Goal: Task Accomplishment & Management: Manage account settings

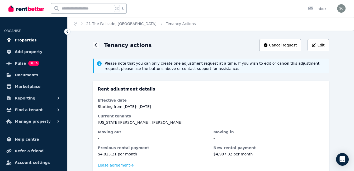
click at [34, 36] on link "Properties" at bounding box center [33, 40] width 59 height 11
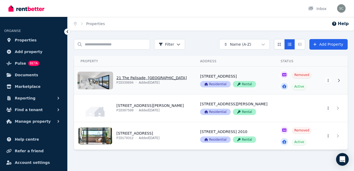
scroll to position [3, 0]
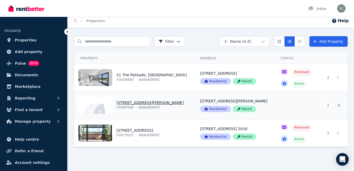
click at [326, 107] on html "Open main menu Inbox Open user menu ORGANISE Properties Add property Pulse BETA…" at bounding box center [177, 82] width 354 height 171
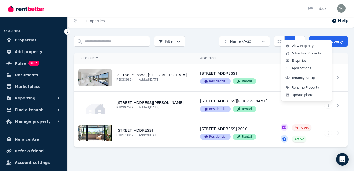
click at [312, 110] on html "Open main menu Inbox Open user menu ORGANISE Properties Add property Pulse BETA…" at bounding box center [177, 82] width 354 height 171
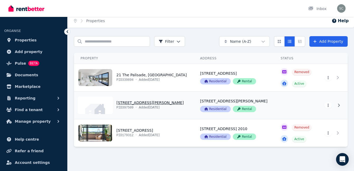
click at [143, 98] on link "View property details" at bounding box center [134, 105] width 120 height 27
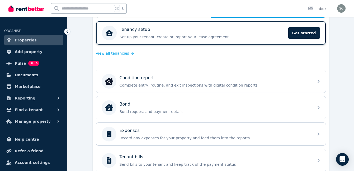
scroll to position [61, 0]
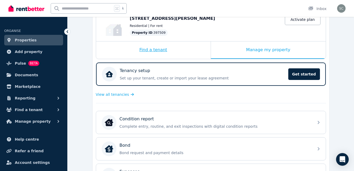
click at [156, 46] on div "Find a tenant" at bounding box center [153, 49] width 115 height 17
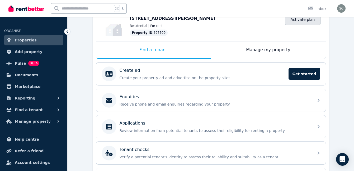
click at [312, 23] on link "Activate plan" at bounding box center [302, 19] width 35 height 11
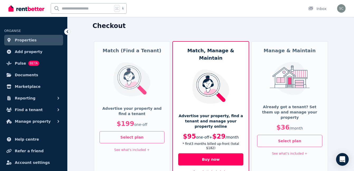
scroll to position [34, 0]
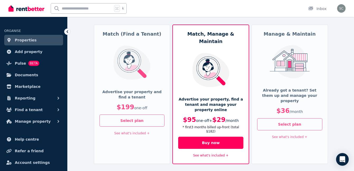
click at [290, 110] on span "/ month" at bounding box center [296, 112] width 13 height 4
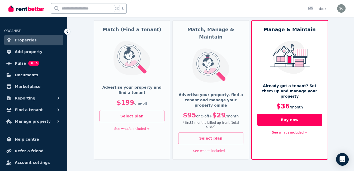
scroll to position [39, 0]
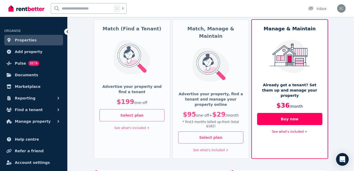
click at [284, 130] on link "See what's included +" at bounding box center [289, 132] width 35 height 4
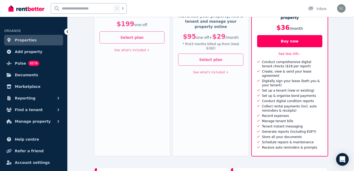
scroll to position [119, 0]
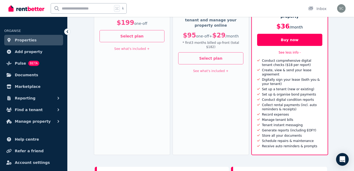
click at [221, 92] on div "Match, Manage & Maintain Advertise your property, find a tenant and manage your…" at bounding box center [211, 47] width 77 height 215
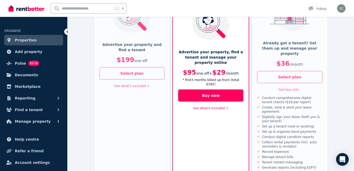
scroll to position [81, 0]
click at [29, 99] on span "Reporting" at bounding box center [25, 98] width 21 height 6
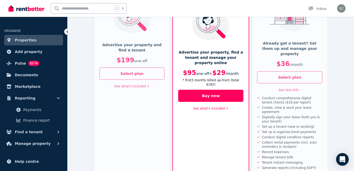
click at [34, 42] on link "Properties" at bounding box center [33, 40] width 59 height 11
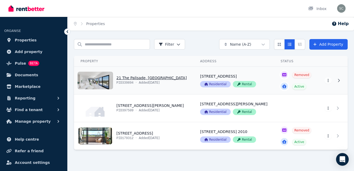
click at [148, 92] on link "View property details" at bounding box center [134, 80] width 120 height 27
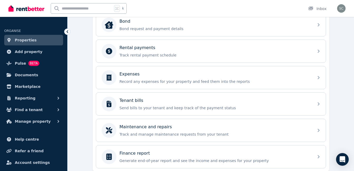
scroll to position [206, 0]
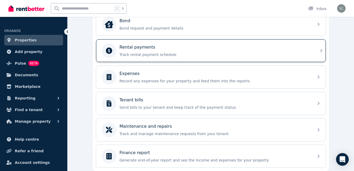
click at [213, 54] on p "Track rental payment schedule" at bounding box center [215, 54] width 191 height 5
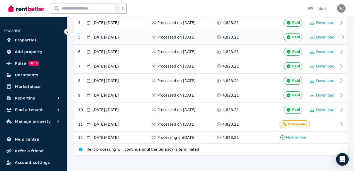
scroll to position [169, 0]
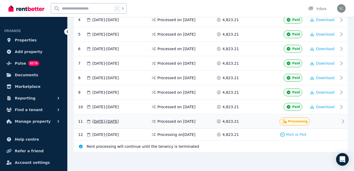
click at [271, 125] on div "11 09 Sep 2025 - 08 Oct 2025 Processed on 8 Sept 2025 4,823.21 Processing" at bounding box center [211, 121] width 274 height 15
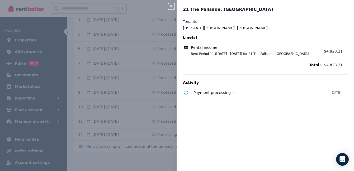
click at [173, 6] on icon "button" at bounding box center [171, 6] width 6 height 4
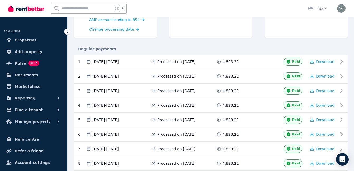
scroll to position [0, 0]
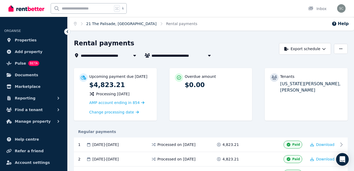
click at [96, 24] on link "21 The Palisade, Umina Beach" at bounding box center [121, 24] width 70 height 4
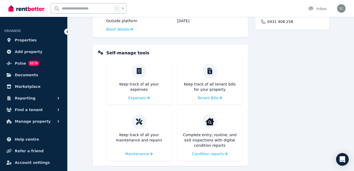
scroll to position [273, 0]
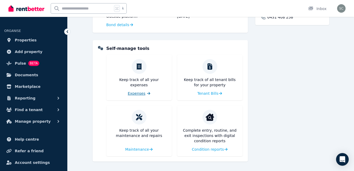
click at [145, 93] on link "Expenses" at bounding box center [139, 93] width 22 height 5
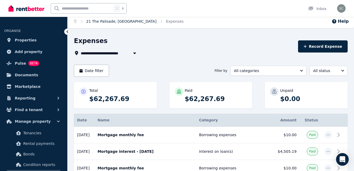
click at [106, 23] on link "21 The Palisade, Umina Beach" at bounding box center [121, 21] width 70 height 4
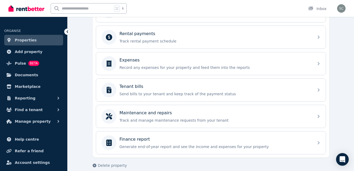
scroll to position [226, 0]
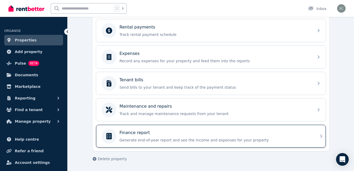
click at [175, 126] on div "Finance report Generate end-of-year report and see the income and expenses for …" at bounding box center [211, 136] width 230 height 23
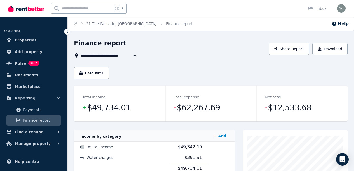
click at [101, 26] on ol "Home 21 The Palisade, Umina Beach Finance report" at bounding box center [134, 24] width 132 height 14
click at [101, 22] on link "21 The Palisade, Umina Beach" at bounding box center [121, 24] width 70 height 4
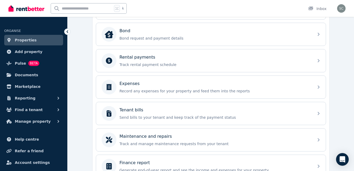
scroll to position [199, 0]
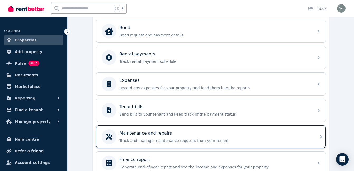
click at [169, 136] on div "Maintenance and repairs" at bounding box center [215, 133] width 191 height 6
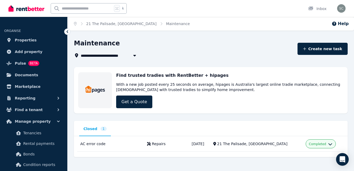
scroll to position [3, 0]
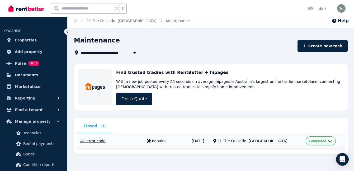
click at [190, 143] on td "18/07/2025" at bounding box center [200, 141] width 22 height 16
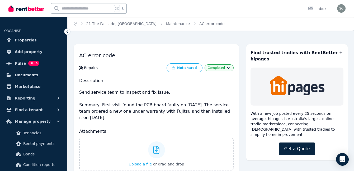
click at [244, 53] on div "AC error code Repairs Not shared Completed Description Send service team to ins…" at bounding box center [211, 129] width 274 height 181
click at [130, 25] on link "21 The Palisade, Umina Beach" at bounding box center [121, 24] width 70 height 4
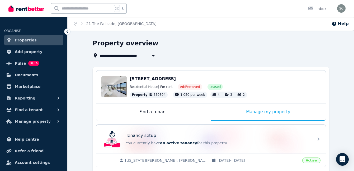
click at [36, 44] on link "Properties" at bounding box center [33, 40] width 59 height 11
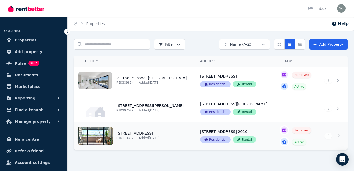
click at [149, 131] on link "View property details" at bounding box center [134, 135] width 120 height 27
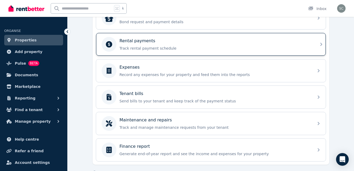
scroll to position [226, 0]
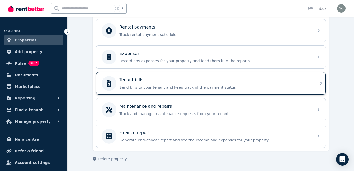
click at [167, 78] on div "Tenant bills" at bounding box center [215, 80] width 191 height 6
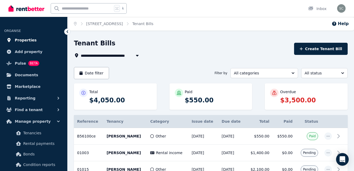
click at [35, 41] on link "Properties" at bounding box center [33, 40] width 59 height 11
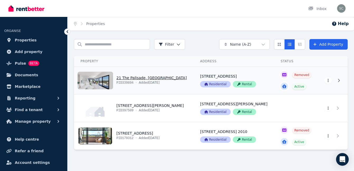
click at [134, 85] on link "View property details" at bounding box center [134, 80] width 120 height 27
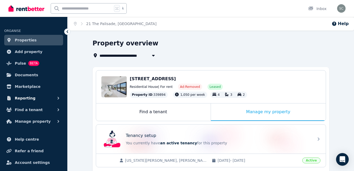
click at [49, 100] on button "Reporting" at bounding box center [33, 98] width 59 height 11
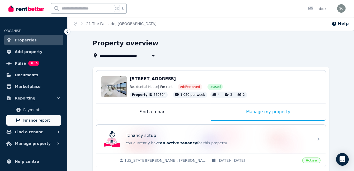
click at [42, 123] on span "Finance report" at bounding box center [41, 120] width 36 height 6
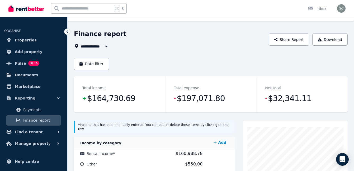
scroll to position [19, 0]
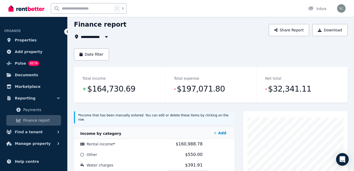
click at [103, 35] on button "button" at bounding box center [107, 37] width 10 height 6
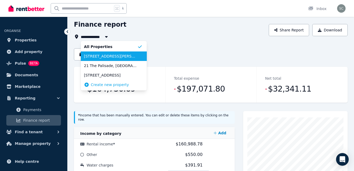
click at [103, 59] on li "22/6 Hargraves St, Gosford" at bounding box center [114, 57] width 66 height 10
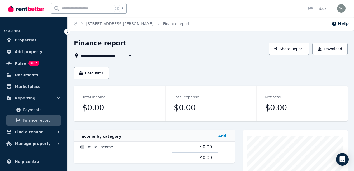
click at [111, 54] on span "22/6 Hargraves St, Gosford" at bounding box center [118, 55] width 75 height 6
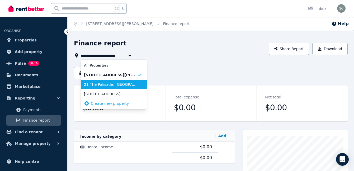
click at [109, 81] on li "21 The Palisade, Umina Beach" at bounding box center [114, 85] width 66 height 10
type input "**********"
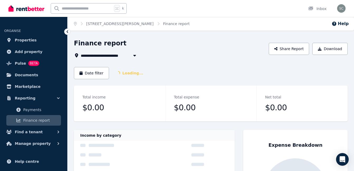
scroll to position [7, 0]
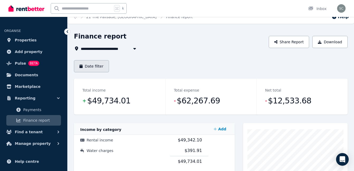
click at [96, 69] on button "Date filter" at bounding box center [91, 66] width 35 height 12
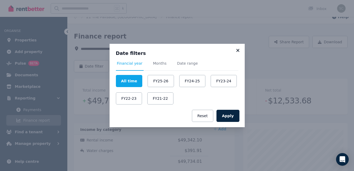
click at [239, 51] on icon at bounding box center [237, 50] width 3 height 3
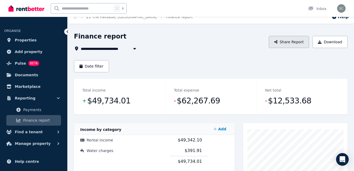
click at [286, 43] on button "Share Report" at bounding box center [289, 42] width 41 height 12
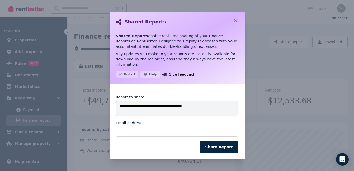
click at [286, 33] on div "**********" at bounding box center [177, 85] width 354 height 171
click at [238, 20] on icon at bounding box center [235, 20] width 5 height 5
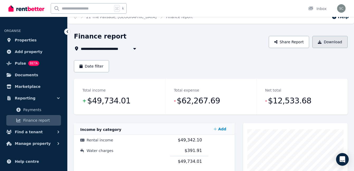
click at [327, 43] on button "Download" at bounding box center [330, 42] width 35 height 12
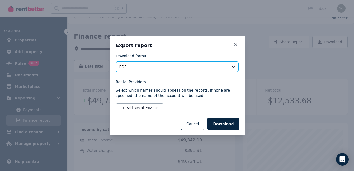
click at [163, 66] on span "PDF" at bounding box center [173, 66] width 108 height 5
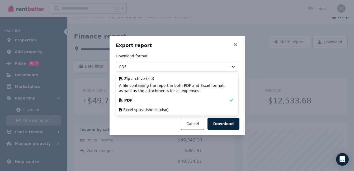
click at [288, 72] on div "Export report Download format PDF Zip archive (zip) A file containing the repor…" at bounding box center [177, 85] width 354 height 171
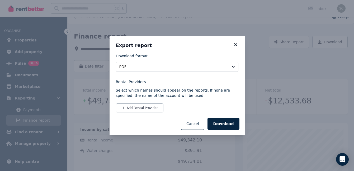
click at [235, 43] on icon at bounding box center [235, 44] width 3 height 3
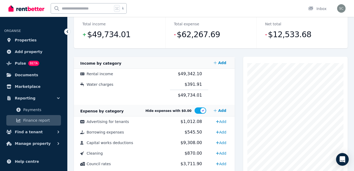
scroll to position [45, 0]
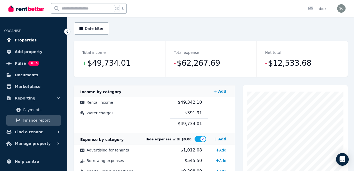
click at [48, 38] on link "Properties" at bounding box center [33, 40] width 59 height 11
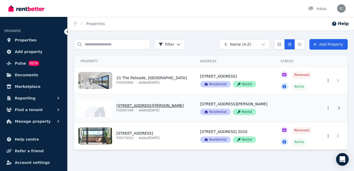
click at [294, 104] on link "View property details" at bounding box center [296, 108] width 44 height 27
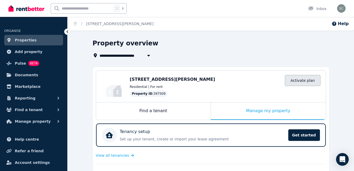
click at [300, 81] on link "Activate plan" at bounding box center [302, 80] width 35 height 11
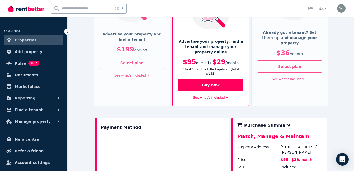
scroll to position [93, 0]
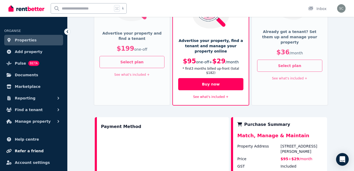
click at [29, 150] on span "Refer a friend" at bounding box center [29, 151] width 29 height 6
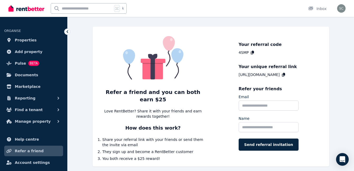
scroll to position [33, 0]
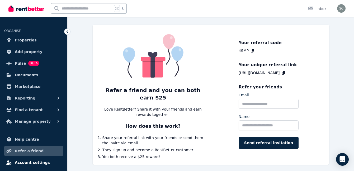
click at [19, 163] on span "Account settings" at bounding box center [32, 163] width 35 height 6
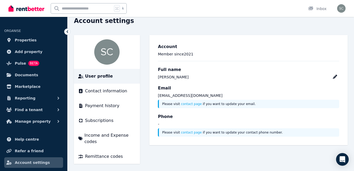
scroll to position [23, 0]
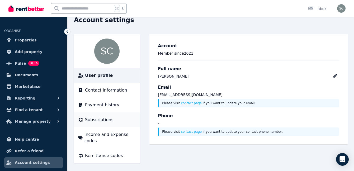
click at [108, 122] on span "Subscriptions" at bounding box center [99, 120] width 29 height 6
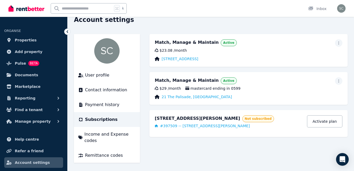
scroll to position [25, 0]
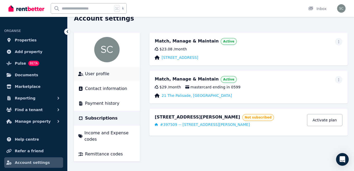
click at [122, 73] on div "User profile" at bounding box center [107, 74] width 58 height 6
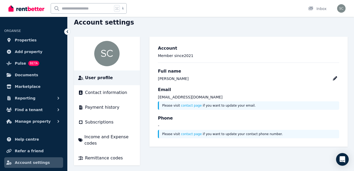
scroll to position [25, 0]
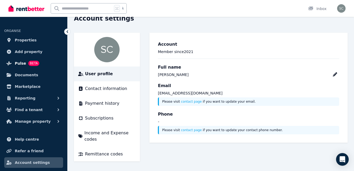
click at [27, 65] on span "Pulse BETA" at bounding box center [27, 63] width 25 height 6
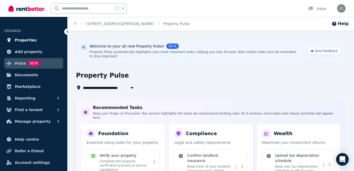
click at [48, 37] on link "Properties" at bounding box center [33, 40] width 59 height 11
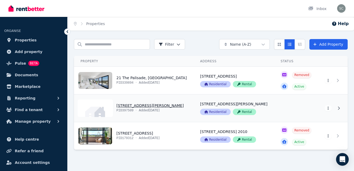
click at [274, 110] on link "View property details" at bounding box center [296, 108] width 44 height 27
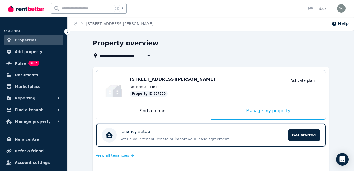
click at [276, 28] on div "Home 22/6 Hargraves St, Gosford Help" at bounding box center [211, 24] width 287 height 14
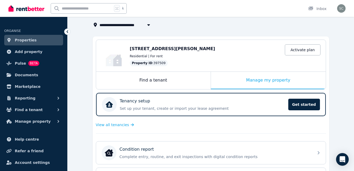
scroll to position [29, 0]
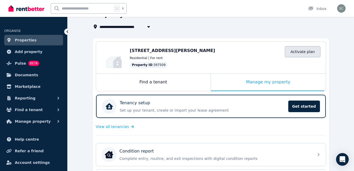
click at [300, 50] on link "Activate plan" at bounding box center [302, 51] width 35 height 11
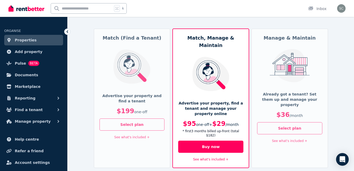
scroll to position [31, 0]
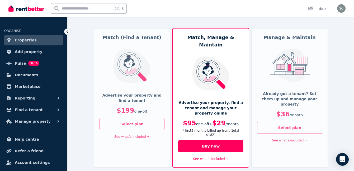
click at [201, 157] on link "See what's included +" at bounding box center [210, 159] width 35 height 4
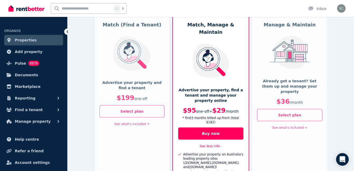
scroll to position [43, 0]
click at [127, 110] on button "Select plan" at bounding box center [132, 112] width 65 height 12
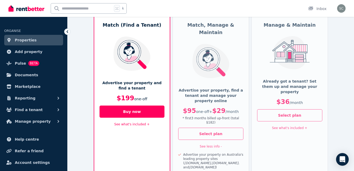
click at [126, 126] on link "See what's included +" at bounding box center [131, 125] width 35 height 4
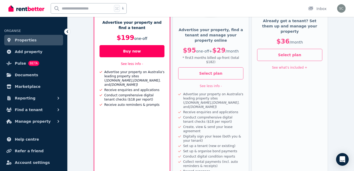
scroll to position [105, 0]
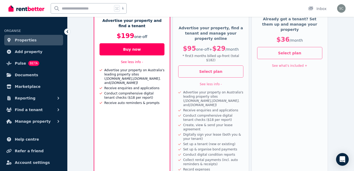
click at [297, 82] on div "Manage & Maintain Already got a tenant? Set them up and manage your property $3…" at bounding box center [289, 81] width 77 height 257
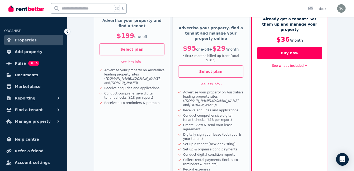
click at [211, 99] on icon "Domain.com.au" at bounding box center [197, 101] width 26 height 4
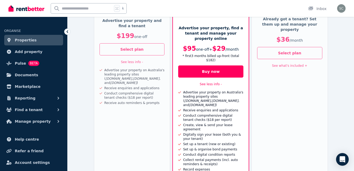
click at [343, 111] on div "Checkout Match (Find a Tenant) Advertise your property and find a tenant $199 o…" at bounding box center [211, 131] width 287 height 395
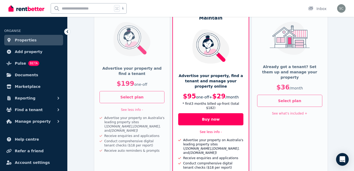
scroll to position [31, 0]
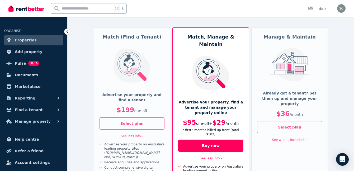
click at [320, 112] on div "Already got a tenant? Set them up and manage your property $36 / month" at bounding box center [289, 106] width 65 height 31
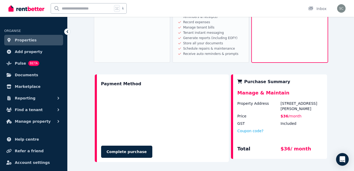
scroll to position [253, 0]
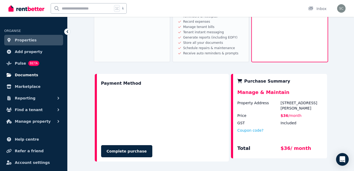
click at [31, 74] on span "Documents" at bounding box center [27, 75] width 24 height 6
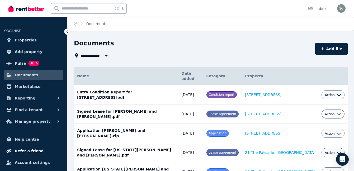
click at [14, 150] on link "Refer a friend" at bounding box center [33, 151] width 59 height 11
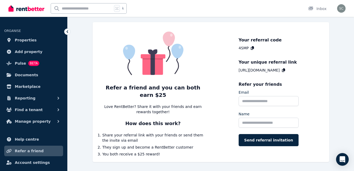
scroll to position [39, 0]
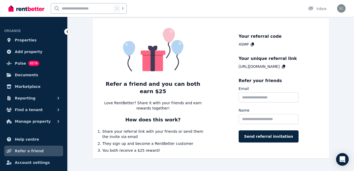
click at [285, 65] on icon at bounding box center [283, 67] width 3 height 4
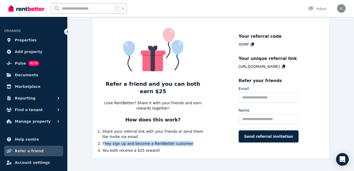
drag, startPoint x: 105, startPoint y: 138, endPoint x: 192, endPoint y: 139, distance: 86.9
click at [192, 141] on li "They sign up and become a RentBetter customer" at bounding box center [152, 143] width 101 height 5
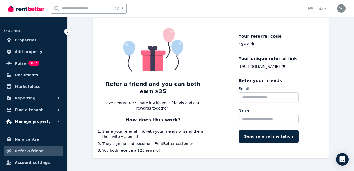
click at [59, 120] on icon "button" at bounding box center [58, 121] width 5 height 5
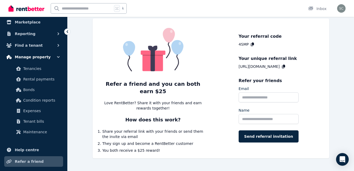
scroll to position [73, 0]
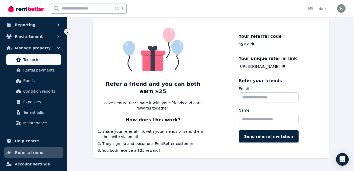
click at [37, 61] on span "Tenancies" at bounding box center [41, 60] width 36 height 6
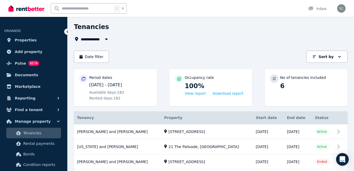
scroll to position [27, 0]
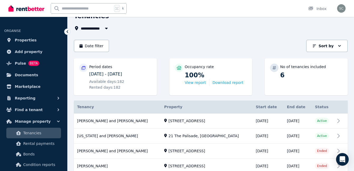
click at [103, 29] on button "button" at bounding box center [107, 28] width 10 height 6
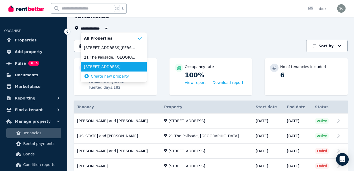
click at [108, 64] on span "503/6 Belvoir Street, Surry Hills" at bounding box center [110, 66] width 53 height 5
type input "**********"
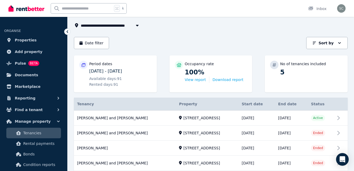
scroll to position [33, 0]
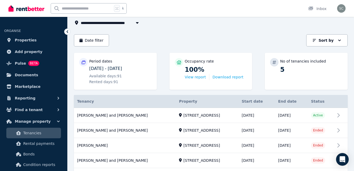
click at [88, 47] on header "Date filter Sort by Sort by" at bounding box center [211, 43] width 274 height 18
click at [88, 44] on button "Date filter" at bounding box center [91, 40] width 35 height 12
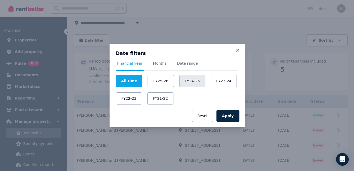
click at [189, 79] on button "FY24-25" at bounding box center [192, 81] width 26 height 12
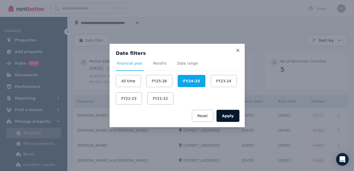
click at [228, 116] on button "Apply" at bounding box center [228, 116] width 23 height 12
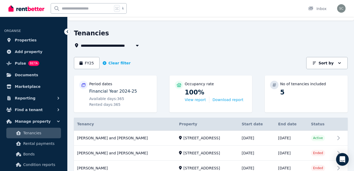
scroll to position [12, 0]
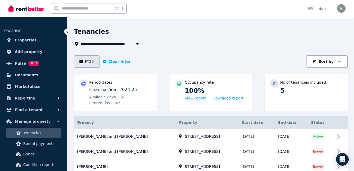
click at [83, 57] on button "FY25" at bounding box center [87, 61] width 26 height 12
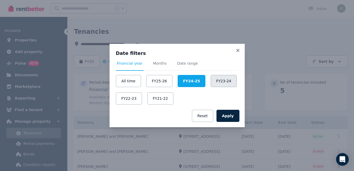
click at [233, 80] on button "FY23-24" at bounding box center [224, 81] width 26 height 12
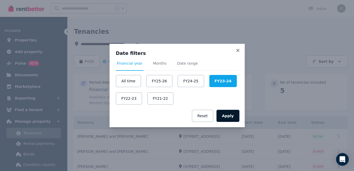
click at [232, 117] on button "Apply" at bounding box center [228, 116] width 23 height 12
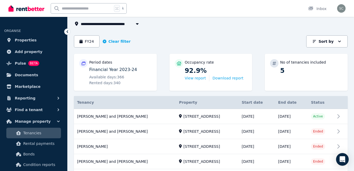
scroll to position [32, 0]
drag, startPoint x: 184, startPoint y: 69, endPoint x: 200, endPoint y: 70, distance: 16.4
click at [200, 70] on div "Occupancy rate 92.9% View report Download report" at bounding box center [211, 70] width 72 height 22
click at [200, 70] on p "92.9%" at bounding box center [216, 70] width 62 height 8
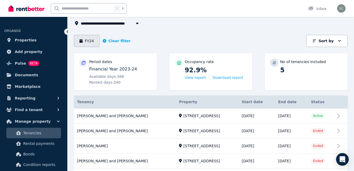
click at [95, 43] on button "FY24" at bounding box center [87, 41] width 26 height 12
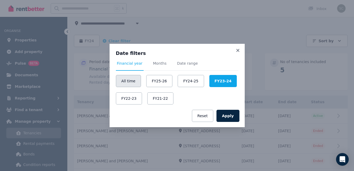
click at [131, 81] on button "All time" at bounding box center [128, 81] width 25 height 12
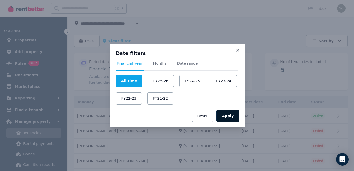
click at [237, 117] on button "Apply" at bounding box center [228, 116] width 23 height 12
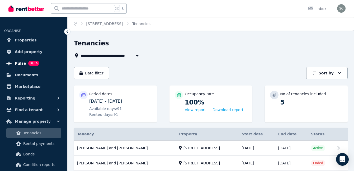
click at [29, 64] on span "BETA" at bounding box center [33, 63] width 11 height 5
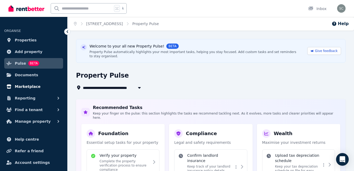
click at [35, 86] on span "Marketplace" at bounding box center [28, 86] width 26 height 6
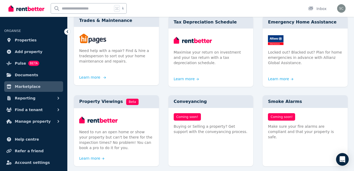
scroll to position [230, 0]
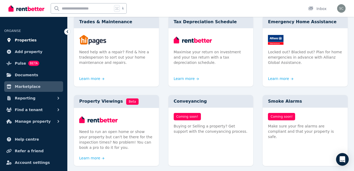
click at [31, 39] on span "Properties" at bounding box center [26, 40] width 22 height 6
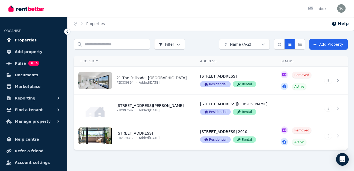
click at [49, 40] on link "Properties" at bounding box center [33, 40] width 59 height 11
click at [281, 46] on button "Card view" at bounding box center [279, 44] width 11 height 11
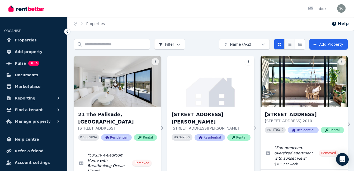
click at [294, 41] on button "Compact list view" at bounding box center [290, 44] width 11 height 11
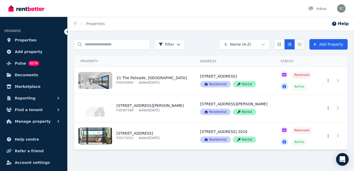
click at [301, 44] on icon "Expanded list view" at bounding box center [300, 45] width 4 height 4
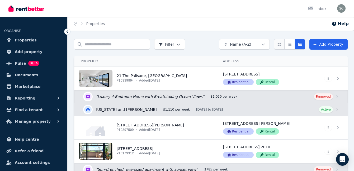
click at [277, 47] on button "Card view" at bounding box center [279, 44] width 11 height 11
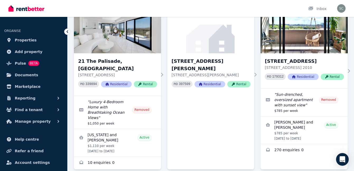
scroll to position [48, 0]
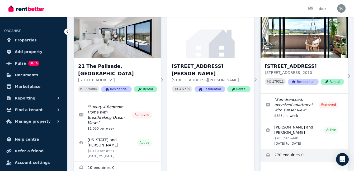
click at [285, 160] on link "Enquiries for 503/6 Belvoir Street, Surry Hills" at bounding box center [304, 155] width 87 height 13
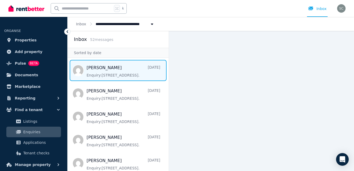
click at [113, 74] on span "Message list" at bounding box center [118, 70] width 101 height 21
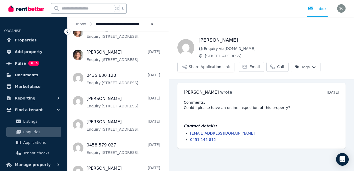
scroll to position [155, 0]
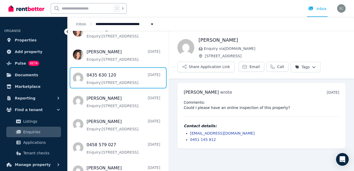
click at [113, 74] on span "Message list" at bounding box center [118, 77] width 101 height 21
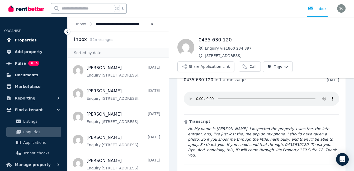
click at [31, 41] on span "Properties" at bounding box center [26, 40] width 22 height 6
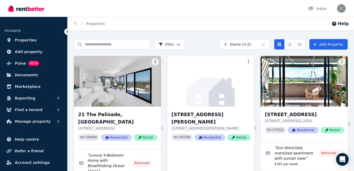
click at [193, 51] on div "Search properties Filter Name (A-Z) Add Property 21 The Palisade, Umina Beach 2…" at bounding box center [211, 138] width 274 height 199
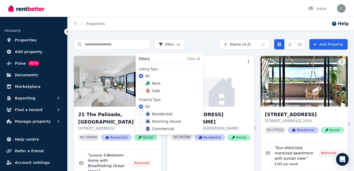
click at [177, 46] on html "Open main menu Inbox Open user menu ORGANISE Properties Add property Pulse BETA…" at bounding box center [177, 85] width 354 height 171
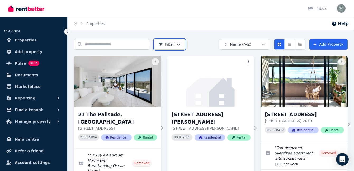
click at [190, 45] on html "Open main menu Inbox Open user menu ORGANISE Properties Add property Pulse BETA…" at bounding box center [177, 85] width 354 height 171
click at [190, 45] on div "Search properties Filter Name (A-Z) Add Property" at bounding box center [211, 44] width 274 height 11
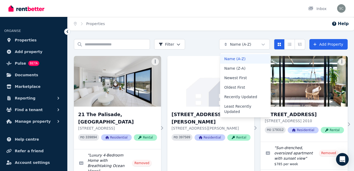
click at [250, 47] on html "Open main menu Inbox Open user menu ORGANISE Properties Add property Pulse BETA…" at bounding box center [177, 85] width 354 height 171
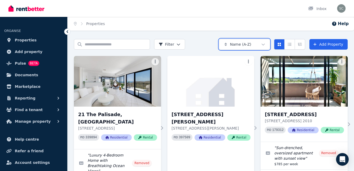
click at [193, 48] on html "Open main menu Inbox Open user menu ORGANISE Properties Add property Pulse BETA…" at bounding box center [177, 85] width 354 height 171
click at [200, 40] on div "Search properties Filter Name (A-Z) Add Property" at bounding box center [211, 44] width 274 height 11
click at [31, 95] on button "Reporting" at bounding box center [33, 98] width 59 height 11
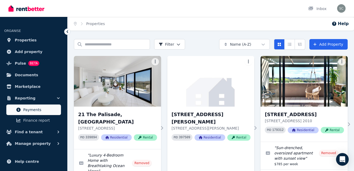
click at [45, 109] on span "Payments" at bounding box center [41, 110] width 36 height 6
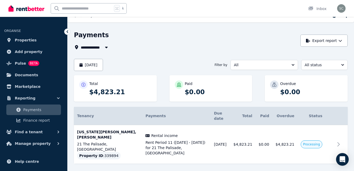
scroll to position [9, 0]
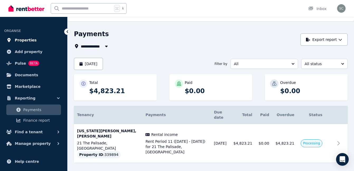
click at [42, 39] on link "Properties" at bounding box center [33, 40] width 59 height 11
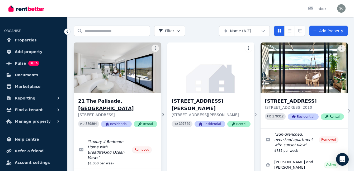
scroll to position [32, 0]
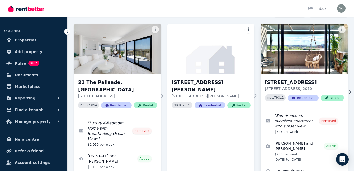
click at [344, 94] on div "503/6 Belvoir Street, Surry Hills 503/6 Belvoir Street, Surry Hills NSW 2010 PI…" at bounding box center [304, 91] width 87 height 35
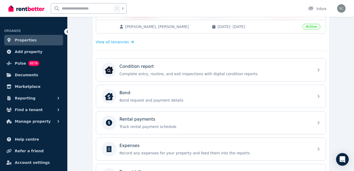
scroll to position [142, 0]
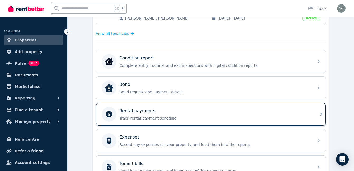
click at [180, 109] on div "Rental payments" at bounding box center [215, 111] width 191 height 6
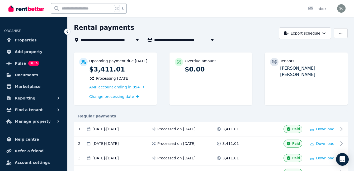
scroll to position [16, 0]
click at [134, 40] on div at bounding box center [138, 39] width 10 height 6
click at [124, 39] on span "503/6 Belvoir Street, Surry Hills" at bounding box center [103, 39] width 44 height 6
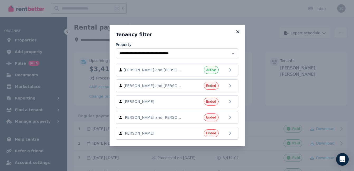
click at [237, 32] on icon at bounding box center [237, 31] width 3 height 3
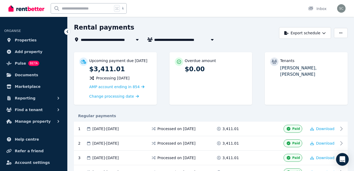
click at [137, 38] on icon at bounding box center [137, 40] width 5 height 4
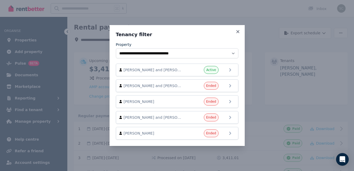
click at [258, 50] on div "**********" at bounding box center [177, 85] width 354 height 171
click at [239, 32] on icon at bounding box center [237, 31] width 5 height 5
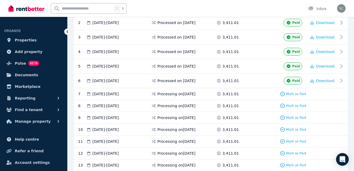
scroll to position [137, 0]
click at [228, 54] on span "3,411.01" at bounding box center [231, 51] width 16 height 5
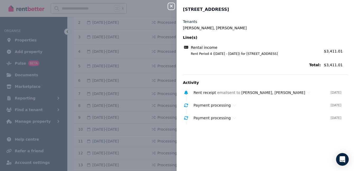
click at [171, 6] on icon "button" at bounding box center [171, 6] width 3 height 3
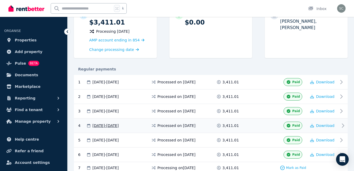
scroll to position [0, 0]
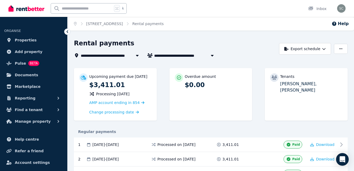
click at [210, 55] on icon "button" at bounding box center [212, 55] width 5 height 4
type input "**********"
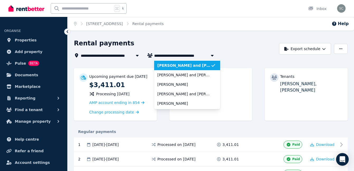
click at [206, 48] on div "Rental payments" at bounding box center [175, 44] width 202 height 10
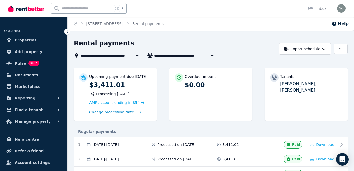
click at [108, 115] on span "Change processing date" at bounding box center [111, 112] width 45 height 5
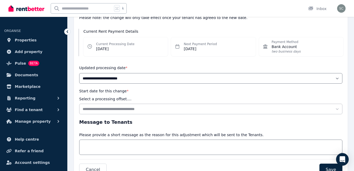
scroll to position [66, 0]
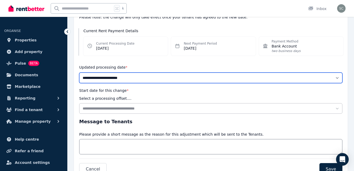
click at [142, 74] on select "**********" at bounding box center [210, 78] width 263 height 11
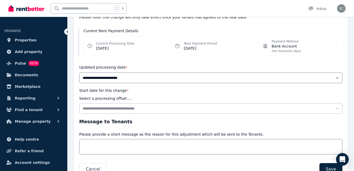
click at [149, 65] on div "Updated processing date *" at bounding box center [210, 67] width 263 height 6
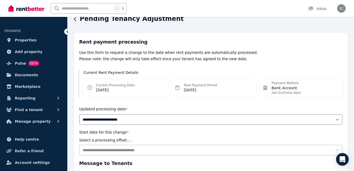
scroll to position [0, 0]
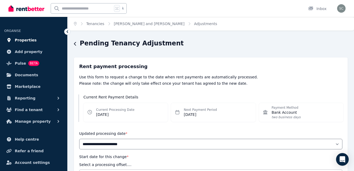
click at [47, 40] on link "Properties" at bounding box center [33, 40] width 59 height 11
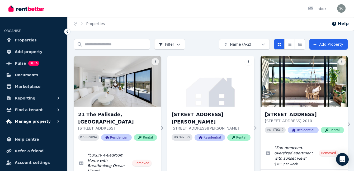
click at [58, 121] on icon "button" at bounding box center [58, 121] width 5 height 5
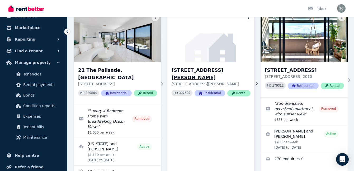
scroll to position [45, 0]
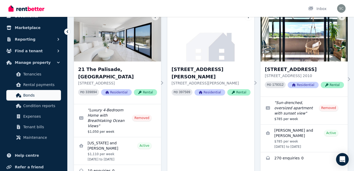
click at [42, 96] on span "Bonds" at bounding box center [41, 95] width 36 height 6
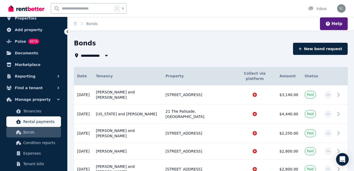
scroll to position [22, 0]
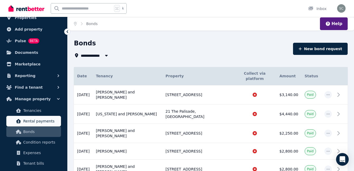
click at [40, 120] on span "Rental payments" at bounding box center [41, 121] width 36 height 6
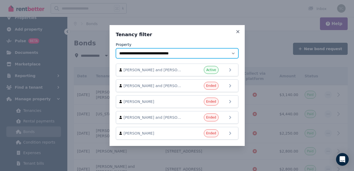
click at [207, 54] on select "**********" at bounding box center [177, 53] width 123 height 10
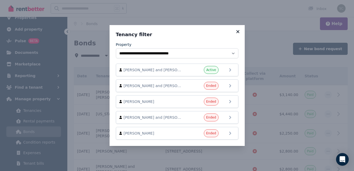
click at [237, 31] on icon at bounding box center [237, 31] width 3 height 3
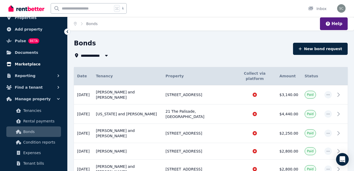
scroll to position [0, 0]
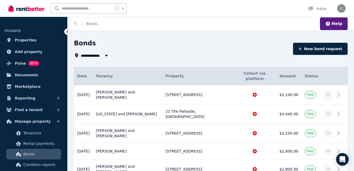
click at [37, 58] on ul "ORGANISE Properties Add property Pulse BETA Documents Marketplace Reporting Fin…" at bounding box center [33, 112] width 67 height 180
click at [38, 64] on span "BETA" at bounding box center [33, 63] width 11 height 5
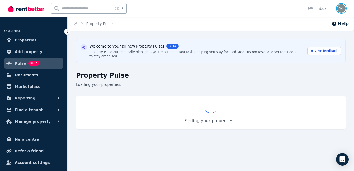
click at [340, 11] on img "button" at bounding box center [341, 8] width 8 height 8
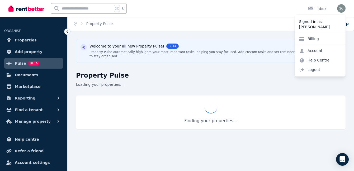
click at [292, 13] on div "k Inbox" at bounding box center [167, 8] width 319 height 17
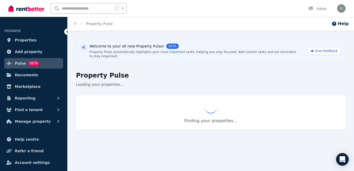
click at [237, 78] on h1 "Property Pulse" at bounding box center [211, 75] width 270 height 8
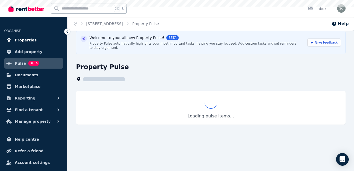
drag, startPoint x: 48, startPoint y: 37, endPoint x: 44, endPoint y: 40, distance: 5.0
click at [44, 40] on link "Properties" at bounding box center [33, 40] width 59 height 11
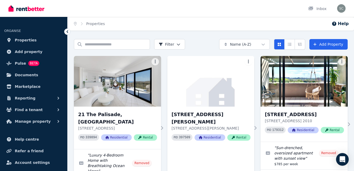
click at [44, 40] on link "Properties" at bounding box center [33, 40] width 59 height 11
click at [43, 67] on link "Pulse BETA" at bounding box center [33, 63] width 59 height 11
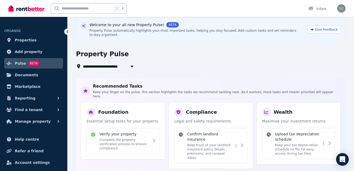
scroll to position [34, 0]
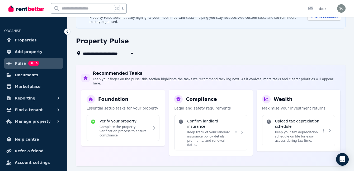
click at [133, 53] on icon "button" at bounding box center [132, 54] width 3 height 2
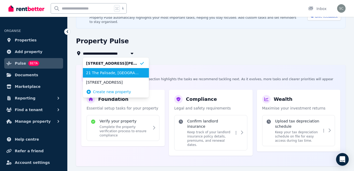
click at [126, 76] on li "21 The Palisade, Umina Beach" at bounding box center [116, 73] width 66 height 10
type input "**********"
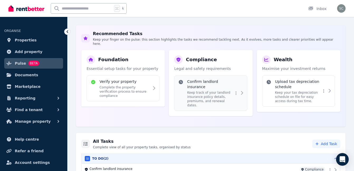
scroll to position [78, 0]
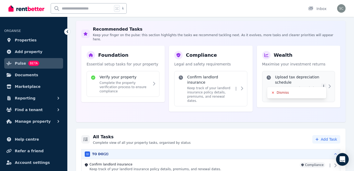
click at [325, 82] on html "**********" at bounding box center [177, 7] width 354 height 171
click at [325, 56] on html "**********" at bounding box center [177, 7] width 354 height 171
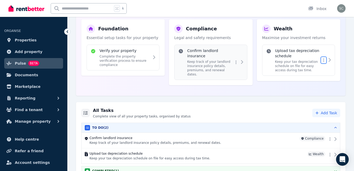
scroll to position [107, 0]
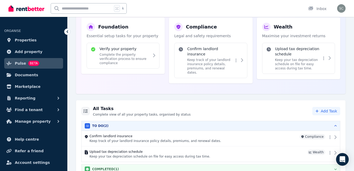
click at [151, 167] on div "COMPLETED ( 1 )" at bounding box center [211, 169] width 252 height 5
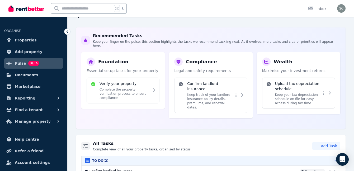
scroll to position [122, 0]
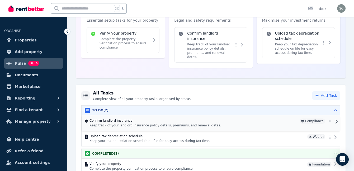
click at [336, 119] on div at bounding box center [333, 122] width 10 height 6
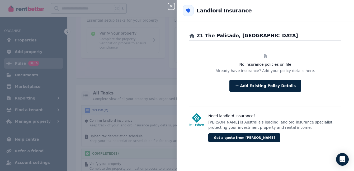
click at [173, 6] on icon "button" at bounding box center [171, 6] width 6 height 4
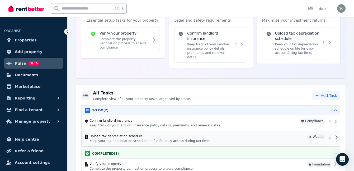
click at [157, 139] on p "Keep your tax depreciation schedule on file for easy access during tax time." at bounding box center [198, 141] width 216 height 4
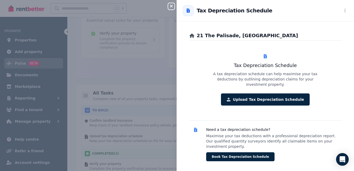
click at [172, 7] on icon "button" at bounding box center [171, 6] width 3 height 3
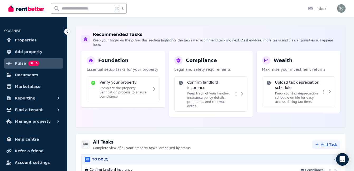
scroll to position [74, 0]
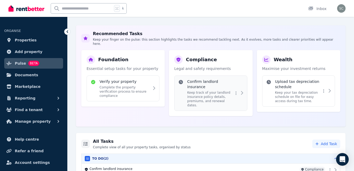
click at [192, 91] on p "Keep track of your landlord insurance policy details, premiums, and renewal dat…" at bounding box center [210, 99] width 46 height 17
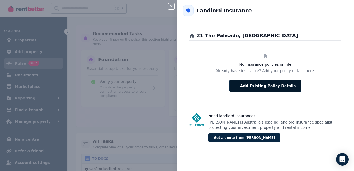
click at [250, 83] on button "Add Existing Policy Details" at bounding box center [266, 86] width 72 height 12
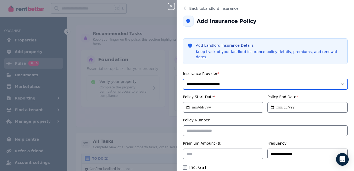
click at [226, 79] on select "**********" at bounding box center [265, 84] width 165 height 11
select select "**********"
click at [183, 79] on select "**********" at bounding box center [265, 84] width 165 height 11
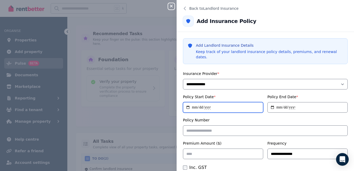
click at [194, 102] on input "Policy Start Date *" at bounding box center [223, 107] width 80 height 11
click at [191, 95] on label "Policy Start Date *" at bounding box center [199, 97] width 33 height 4
click at [191, 102] on input "Policy Start Date *" at bounding box center [223, 107] width 80 height 11
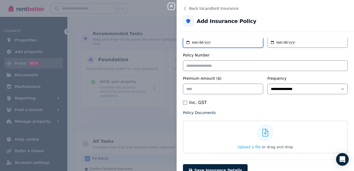
scroll to position [0, 0]
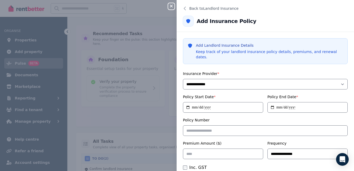
click at [171, 8] on icon "button" at bounding box center [171, 6] width 6 height 4
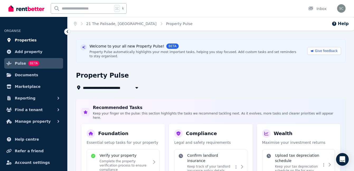
click at [39, 41] on link "Properties" at bounding box center [33, 40] width 59 height 11
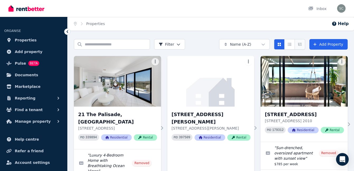
click at [299, 39] on button "Expanded list view" at bounding box center [300, 44] width 11 height 11
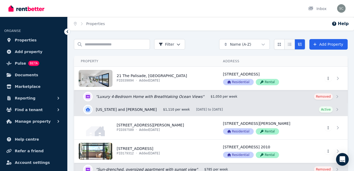
click at [291, 44] on icon "Compact list view" at bounding box center [290, 45] width 4 height 4
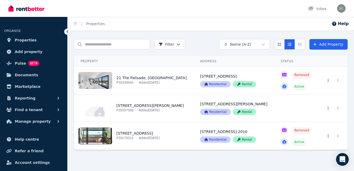
click at [278, 43] on icon "Card view" at bounding box center [279, 45] width 4 height 4
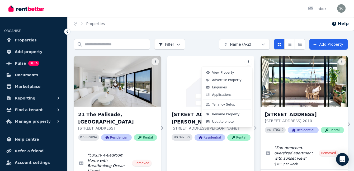
click at [250, 59] on html "Open main menu Inbox Open user menu ORGANISE Properties Add property Pulse BETA…" at bounding box center [177, 85] width 354 height 171
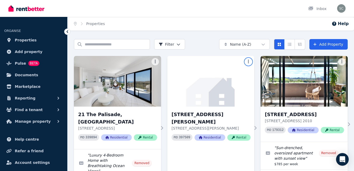
click at [212, 43] on html "Open main menu Inbox Open user menu ORGANISE Properties Add property Pulse BETA…" at bounding box center [177, 85] width 354 height 171
click at [157, 60] on html "Open main menu Inbox Open user menu ORGANISE Properties Add property Pulse BETA…" at bounding box center [177, 85] width 354 height 171
click at [208, 35] on html "Open main menu Inbox Open user menu ORGANISE Properties Add property Pulse BETA…" at bounding box center [177, 85] width 354 height 171
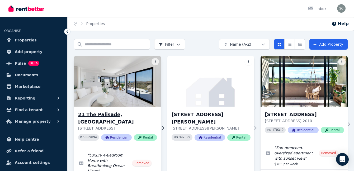
click at [125, 78] on img at bounding box center [117, 81] width 91 height 53
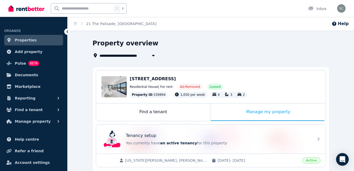
click at [77, 23] on ol "Home 21 The Palisade, Umina Beach" at bounding box center [115, 24] width 95 height 14
click at [74, 23] on icon "Breadcrumb" at bounding box center [75, 24] width 3 height 4
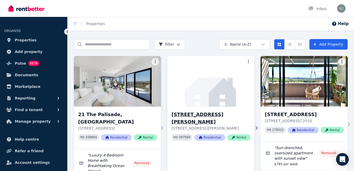
click at [189, 90] on img at bounding box center [210, 81] width 91 height 53
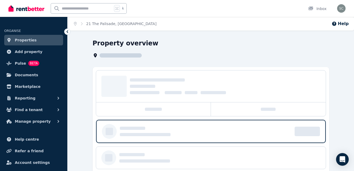
click at [36, 39] on link "Properties" at bounding box center [33, 40] width 59 height 11
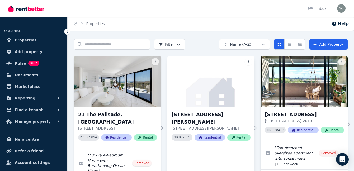
click at [249, 64] on html "Open main menu Inbox Open user menu ORGANISE Properties Add property Pulse BETA…" at bounding box center [177, 85] width 354 height 171
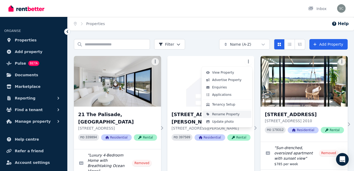
click at [219, 112] on span "Rename Property" at bounding box center [225, 114] width 27 height 4
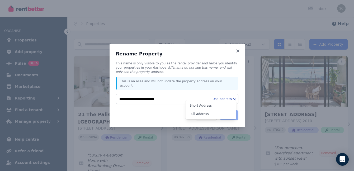
click at [215, 99] on html "**********" at bounding box center [177, 85] width 354 height 171
click at [197, 90] on html "**********" at bounding box center [177, 85] width 354 height 171
click at [238, 52] on icon at bounding box center [237, 51] width 5 height 5
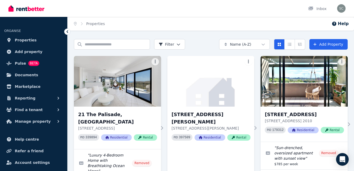
click at [246, 27] on div "Home Properties Help" at bounding box center [211, 24] width 287 height 14
